Goal: Task Accomplishment & Management: Manage account settings

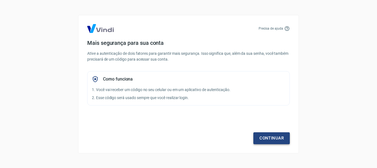
click at [267, 139] on link "Continuar" at bounding box center [271, 138] width 36 height 12
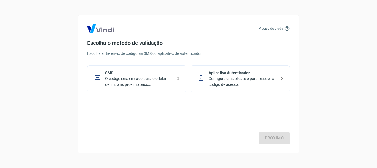
click at [111, 81] on p "O código será enviado para o celular definido no próximo passo." at bounding box center [139, 82] width 68 height 12
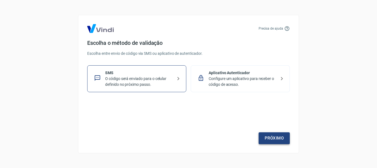
click at [276, 136] on link "Próximo" at bounding box center [274, 138] width 31 height 12
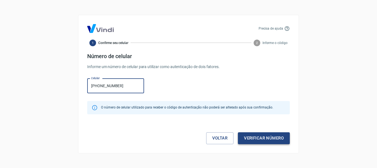
type input "[PHONE_NUMBER]"
click at [254, 138] on button "Verificar número" at bounding box center [264, 138] width 52 height 12
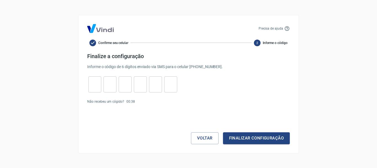
click at [99, 79] on input "tel" at bounding box center [94, 84] width 13 height 12
type input "2"
type input "5"
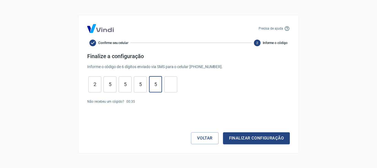
type input "5"
type input "9"
click at [247, 137] on button "Finalizar configuração" at bounding box center [256, 138] width 67 height 12
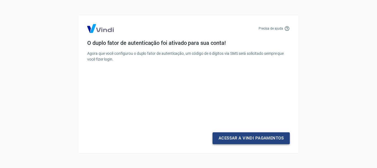
click at [248, 139] on link "Acessar a Vindi Pagamentos" at bounding box center [250, 138] width 77 height 12
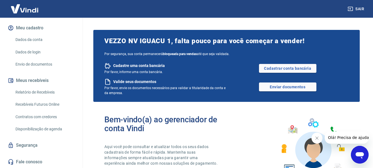
click at [267, 49] on div "VEZZO NV IGUACU 1, falta pouco para você começar a vender! Por segurança, sua c…" at bounding box center [226, 66] width 266 height 72
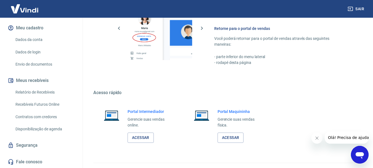
scroll to position [358, 0]
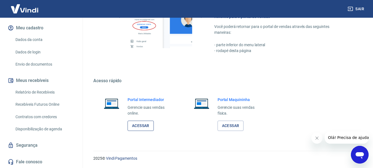
click at [134, 128] on link "Acessar" at bounding box center [140, 125] width 26 height 10
